Goal: Information Seeking & Learning: Learn about a topic

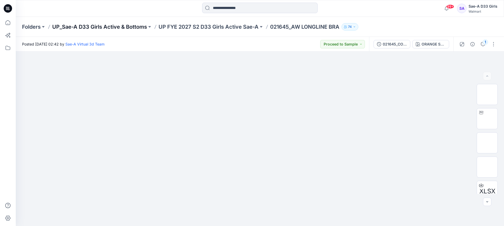
click at [140, 25] on p "UP_Sae-A D33 Girls Active & Bottoms" at bounding box center [99, 26] width 95 height 7
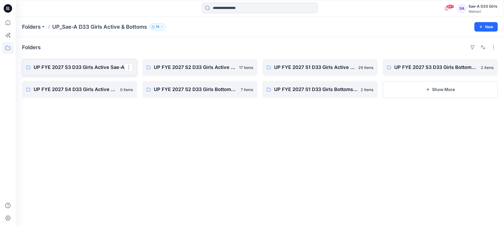
click at [85, 72] on link "UP FYE 2027 S3 D33 Girls Active Sae-A" at bounding box center [79, 67] width 115 height 17
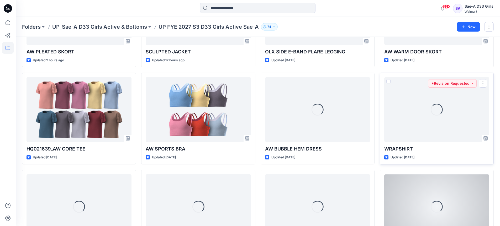
scroll to position [131, 0]
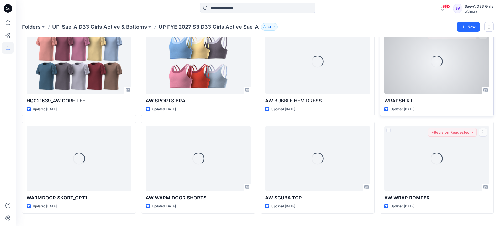
click at [431, 73] on div "Loading..." at bounding box center [437, 61] width 105 height 65
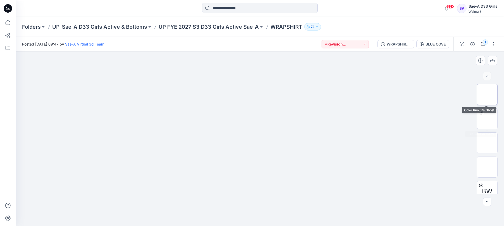
click at [488, 94] on img at bounding box center [488, 94] width 0 height 0
click at [247, 24] on p "UP FYE 2027 S3 D33 Girls Active Sae-A" at bounding box center [209, 26] width 100 height 7
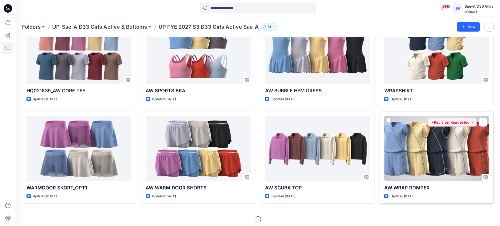
scroll to position [144, 0]
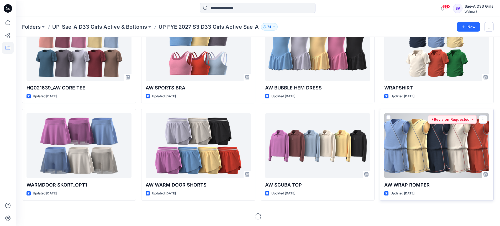
click at [445, 143] on div at bounding box center [437, 145] width 105 height 65
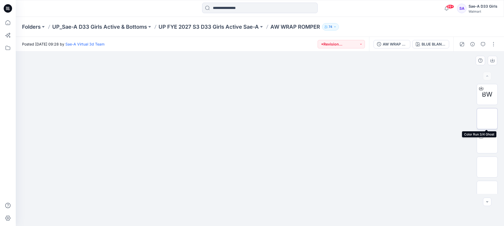
click at [488, 118] on img at bounding box center [488, 118] width 0 height 0
click at [234, 27] on p "UP FYE 2027 S3 D33 Girls Active Sae-A" at bounding box center [209, 26] width 100 height 7
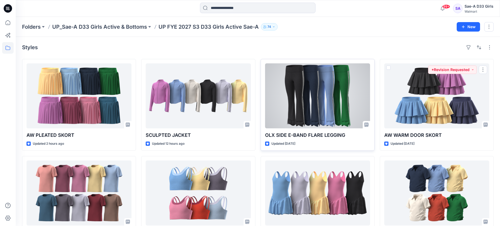
click at [346, 98] on div at bounding box center [317, 95] width 105 height 65
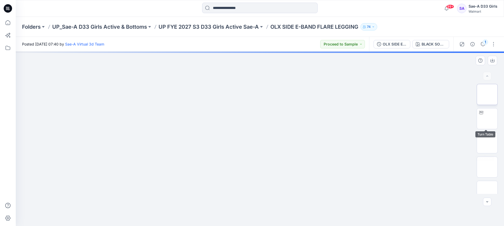
click at [488, 94] on img at bounding box center [488, 94] width 0 height 0
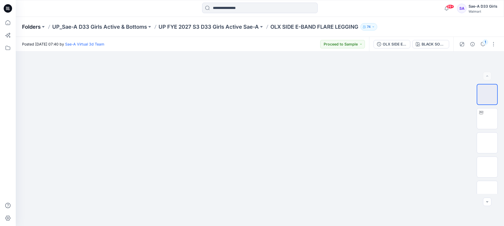
click at [40, 27] on p "Folders" at bounding box center [31, 26] width 19 height 7
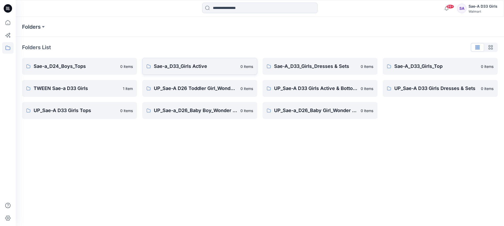
click at [194, 68] on p "Sae-a_D33_Girls Active" at bounding box center [196, 66] width 84 height 7
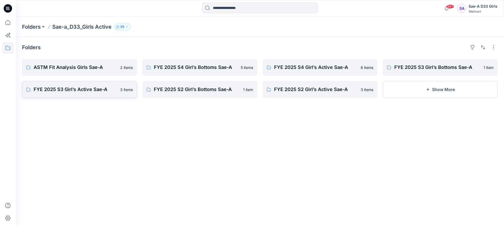
click at [76, 88] on p "FYE 2025 S3 Girl’s Active Sae-A" at bounding box center [76, 89] width 84 height 7
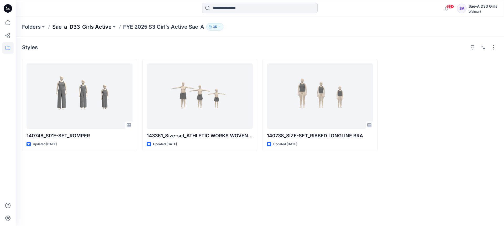
click at [84, 27] on p "Sae-a_D33_Girls Active" at bounding box center [81, 26] width 59 height 7
